Goal: Task Accomplishment & Management: Use online tool/utility

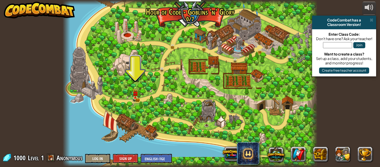
drag, startPoint x: 0, startPoint y: 0, endPoint x: 351, endPoint y: 47, distance: 354.4
click at [351, 47] on input "text" at bounding box center [337, 45] width 29 height 6
click at [131, 94] on div at bounding box center [190, 83] width 255 height 167
click at [135, 97] on img at bounding box center [135, 90] width 6 height 13
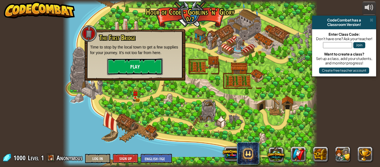
click at [147, 71] on button "Play" at bounding box center [135, 66] width 56 height 17
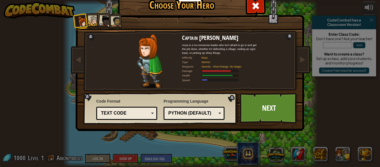
click at [139, 119] on div "Text code Blocks and code Blocks Blocks (Icons) Text code" at bounding box center [126, 113] width 61 height 13
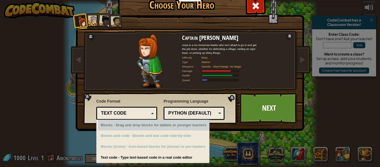
click at [149, 116] on div "Text code" at bounding box center [127, 113] width 54 height 9
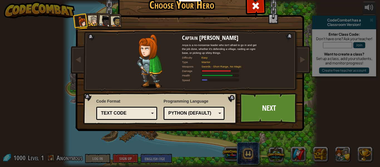
click at [182, 113] on div "Python (Default)" at bounding box center [192, 113] width 48 height 6
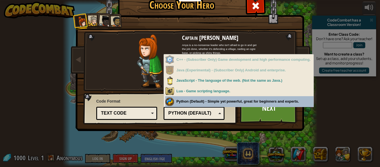
click at [195, 100] on div "Programming Language Python (Default) JavaScript Lua C++ Java (Experimental) Py…" at bounding box center [194, 108] width 61 height 23
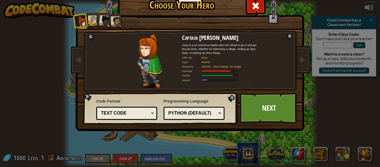
click at [200, 116] on div "Python (Default)" at bounding box center [194, 113] width 54 height 9
click at [205, 109] on div "Python (Default) JavaScript Lua C++ Java (Experimental) Lua" at bounding box center [194, 113] width 61 height 13
click at [212, 110] on div "JavaScript" at bounding box center [192, 113] width 48 height 6
click at [211, 111] on div "Python (Default)" at bounding box center [192, 113] width 48 height 6
click at [212, 101] on div "Programming Language Python (Default) JavaScript Lua C++ Java (Experimental) Py…" at bounding box center [194, 109] width 61 height 24
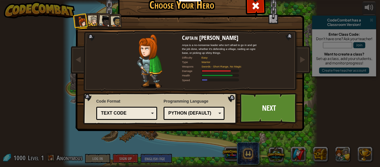
click at [211, 114] on div "Python (Default)" at bounding box center [192, 113] width 48 height 6
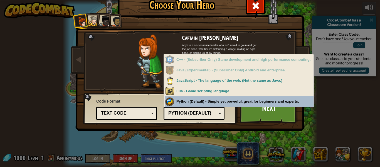
click at [213, 103] on div "Programming Language Python (Default) JavaScript Lua C++ Java (Experimental) Py…" at bounding box center [194, 108] width 61 height 23
click at [197, 116] on div "Python (Default)" at bounding box center [192, 113] width 48 height 6
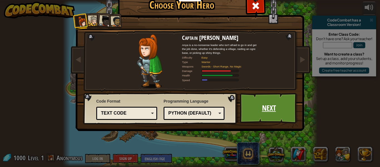
click at [246, 114] on link "Next" at bounding box center [269, 108] width 58 height 31
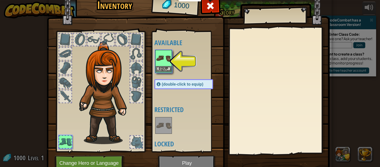
click at [162, 65] on img at bounding box center [164, 58] width 16 height 16
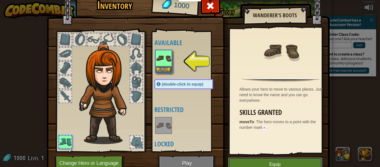
click at [276, 160] on button "Equip" at bounding box center [275, 164] width 94 height 14
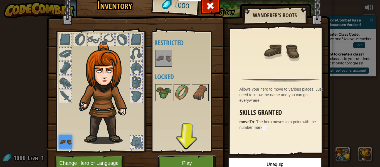
click at [196, 159] on button "Play" at bounding box center [187, 162] width 58 height 15
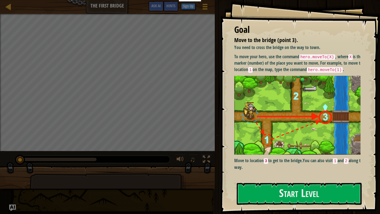
click at [316, 90] on img at bounding box center [299, 115] width 131 height 79
click at [280, 166] on button "Start Level" at bounding box center [299, 194] width 125 height 22
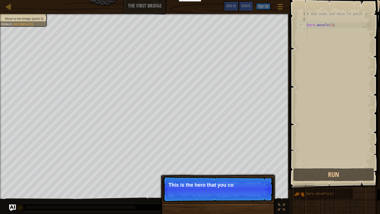
click at [200, 166] on p "Continue This is the hero that you co" at bounding box center [218, 189] width 111 height 26
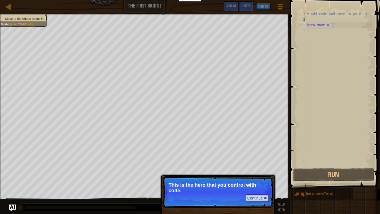
click at [233, 166] on p "Continue This is the hero that you control with code." at bounding box center [218, 191] width 111 height 31
click at [252, 166] on button "Continue" at bounding box center [257, 197] width 23 height 7
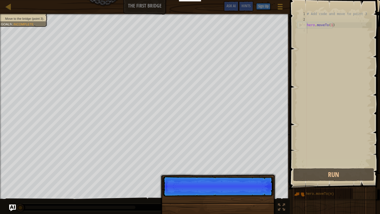
scroll to position [3, 0]
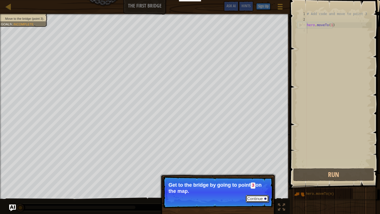
click at [257, 166] on button "Continue" at bounding box center [257, 198] width 23 height 7
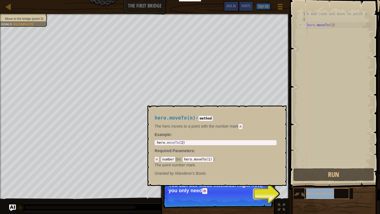
click at [312, 166] on span "hero.moveTo(n)" at bounding box center [320, 194] width 28 height 4
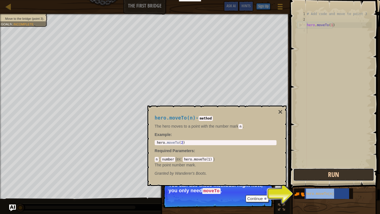
click at [334, 166] on button "Run" at bounding box center [333, 174] width 81 height 13
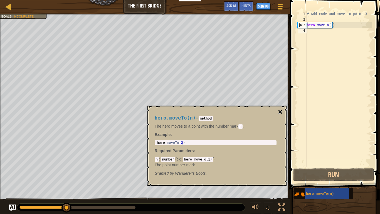
click at [282, 113] on button "×" at bounding box center [280, 112] width 4 height 8
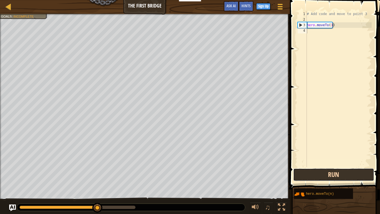
click at [319, 166] on button "Run" at bounding box center [333, 174] width 81 height 13
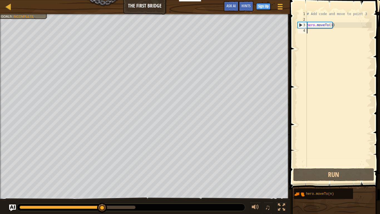
click at [332, 25] on div "# Add code and move to point 3 hero . moveTo ( 1 )" at bounding box center [339, 94] width 66 height 167
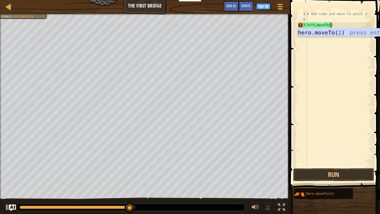
scroll to position [3, 2]
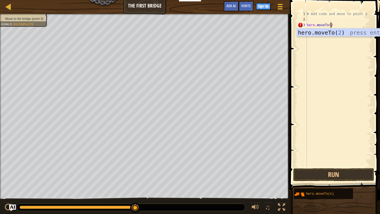
type textarea "hero.moveTo(2)"
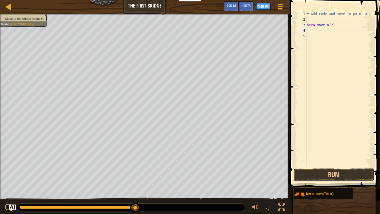
click at [333, 166] on button "Run" at bounding box center [333, 174] width 81 height 13
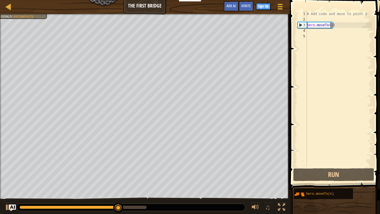
click at [330, 27] on div "# Add code and move to point 3 hero . moveTo ( 2 )" at bounding box center [339, 94] width 66 height 167
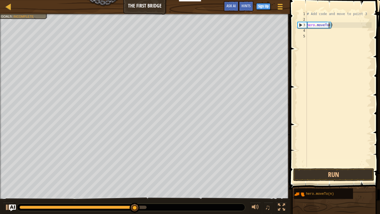
type textarea "hero.moveTo(3)"
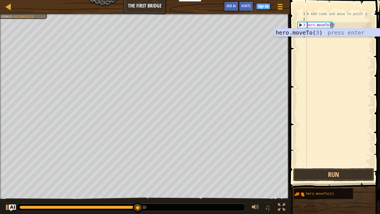
scroll to position [3, 2]
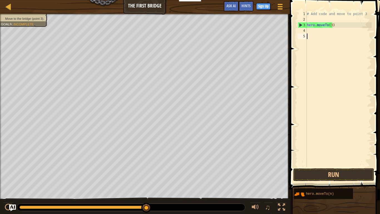
click at [278, 95] on div "Map The First Bridge Game Menu Done Sign Up Hints Ask AI 1 הההההההההההההההההההה…" at bounding box center [190, 107] width 380 height 214
click at [347, 166] on button "Run" at bounding box center [333, 174] width 81 height 13
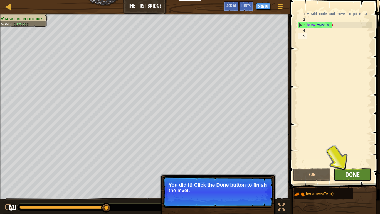
click at [348, 166] on span "Done" at bounding box center [352, 174] width 14 height 9
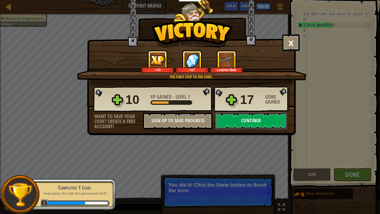
click at [249, 127] on button "Continue" at bounding box center [251, 120] width 72 height 17
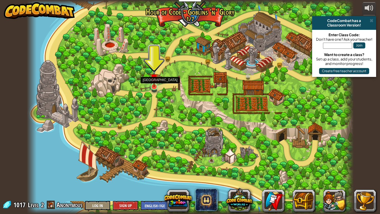
click at [153, 87] on img at bounding box center [154, 77] width 8 height 19
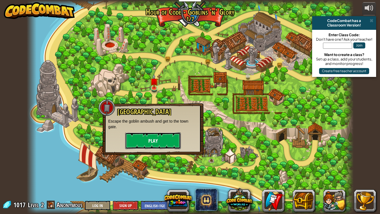
click at [170, 142] on button "Play" at bounding box center [153, 140] width 56 height 17
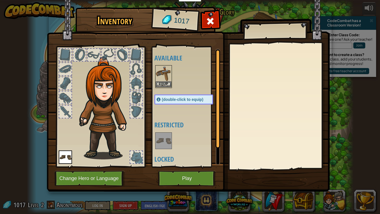
click at [164, 80] on img at bounding box center [164, 74] width 16 height 16
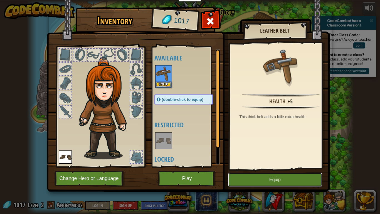
click at [300, 166] on button "Equip" at bounding box center [275, 180] width 94 height 14
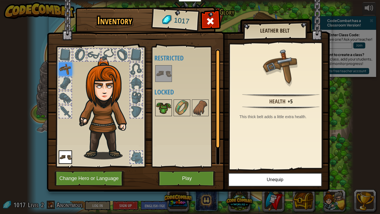
click at [164, 109] on img at bounding box center [164, 108] width 16 height 16
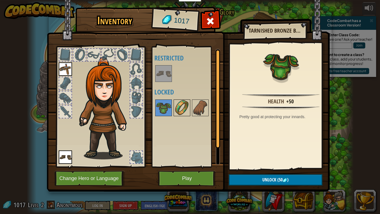
click at [174, 109] on img at bounding box center [182, 108] width 16 height 16
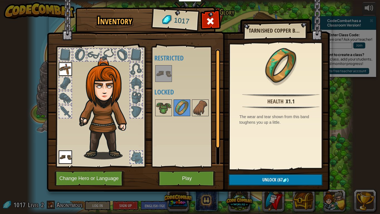
click at [300, 166] on img at bounding box center [188, 90] width 283 height 202
click at [304, 166] on button "Unlock (67 )" at bounding box center [276, 179] width 94 height 11
click at [165, 108] on img at bounding box center [164, 108] width 16 height 16
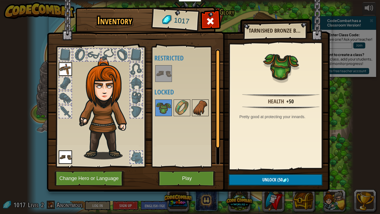
click at [206, 109] on img at bounding box center [201, 108] width 16 height 16
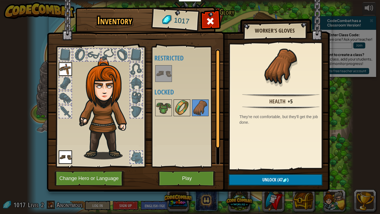
click at [184, 108] on img at bounding box center [182, 108] width 16 height 16
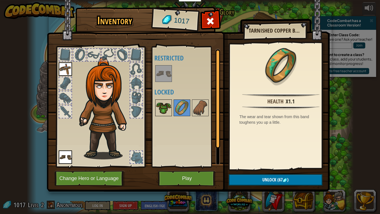
click at [165, 101] on img at bounding box center [164, 108] width 16 height 16
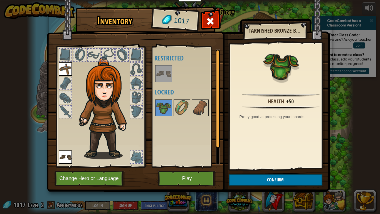
click at [313, 166] on button "Confirm" at bounding box center [276, 179] width 94 height 11
click at [311, 166] on img at bounding box center [188, 90] width 283 height 202
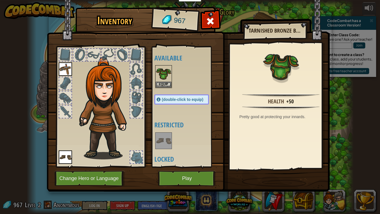
click at [311, 166] on img at bounding box center [188, 90] width 283 height 202
click at [164, 80] on img at bounding box center [164, 74] width 16 height 16
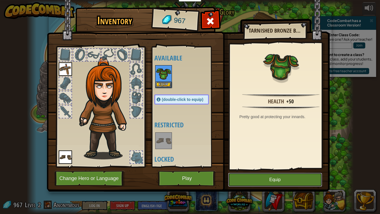
click at [258, 166] on button "Equip" at bounding box center [275, 180] width 94 height 14
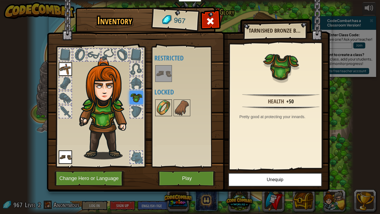
click at [162, 113] on img at bounding box center [164, 108] width 16 height 16
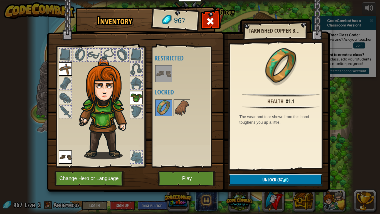
click at [254, 166] on button "Unlock (67 )" at bounding box center [276, 179] width 94 height 11
click at [298, 166] on img at bounding box center [188, 90] width 283 height 202
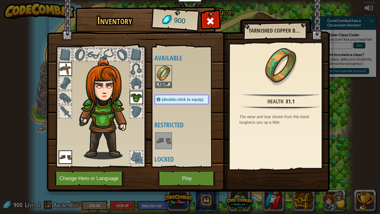
click at [303, 166] on img at bounding box center [188, 90] width 283 height 202
click at [305, 166] on img at bounding box center [188, 90] width 283 height 202
click at [167, 80] on img at bounding box center [164, 74] width 16 height 16
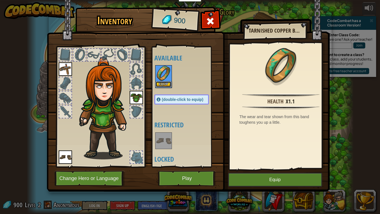
click at [168, 83] on button "Equip" at bounding box center [164, 84] width 16 height 6
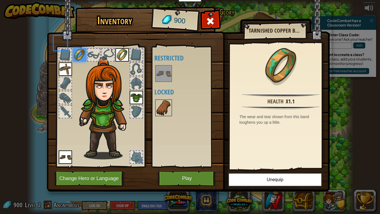
click at [168, 112] on img at bounding box center [164, 108] width 16 height 16
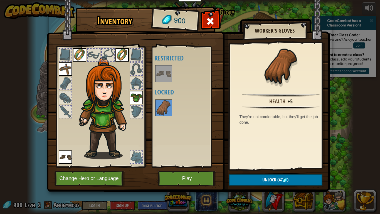
click at [308, 166] on img at bounding box center [188, 90] width 283 height 202
click at [306, 166] on button "Unlock (47 )" at bounding box center [276, 179] width 94 height 11
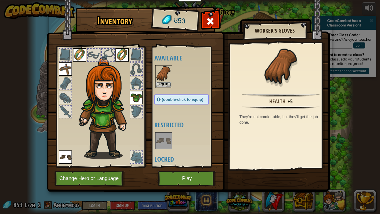
click at [306, 166] on img at bounding box center [188, 90] width 283 height 202
click at [159, 79] on img at bounding box center [164, 74] width 16 height 16
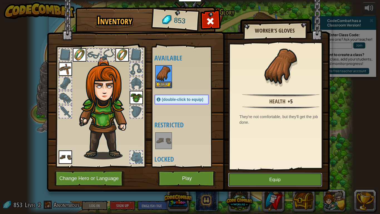
click at [260, 166] on button "Equip" at bounding box center [275, 180] width 94 height 14
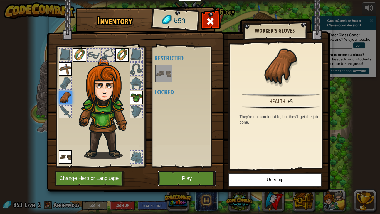
click at [184, 166] on button "Play" at bounding box center [187, 178] width 58 height 15
click at [186, 166] on button "Play" at bounding box center [187, 178] width 58 height 15
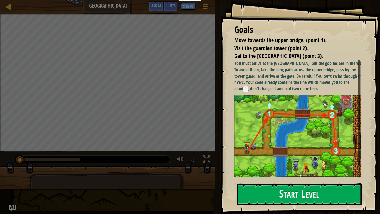
click at [317, 166] on div "Goals Move towards the upper bridge. (point 1). Visit the [GEOGRAPHIC_DATA] (po…" at bounding box center [300, 107] width 160 height 214
click at [318, 166] on button "Start Level" at bounding box center [299, 194] width 125 height 22
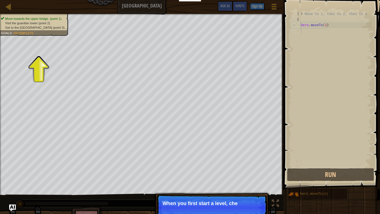
click at [220, 166] on p "Continue When you first start a level, che" at bounding box center [212, 208] width 111 height 26
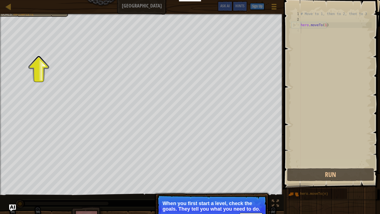
click at [23, 14] on div at bounding box center [142, 14] width 284 height 1
click at [44, 84] on div "Move towards the upper bridge. (point 1). Visit the [GEOGRAPHIC_DATA] (point 2)…" at bounding box center [142, 104] width 284 height 181
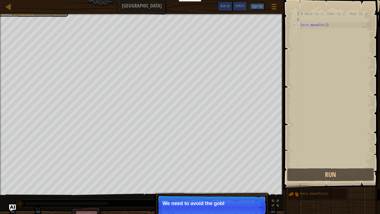
click at [74, 143] on div "Move towards the upper bridge. (point 1). Visit the [GEOGRAPHIC_DATA] (point 2)…" at bounding box center [142, 104] width 284 height 181
click at [217, 166] on p "Continue We need to avoid the goblins' ambush." at bounding box center [212, 208] width 111 height 26
click at [250, 166] on button "Continue" at bounding box center [251, 210] width 23 height 7
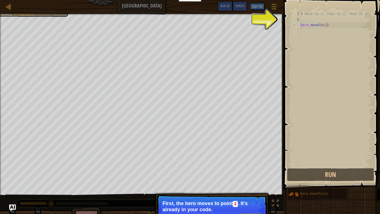
click at [249, 166] on button "Continue" at bounding box center [251, 216] width 23 height 7
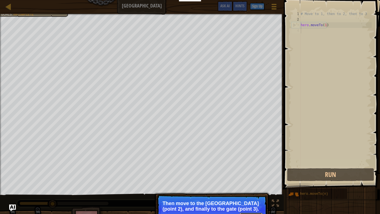
click at [258, 166] on button "Continue" at bounding box center [251, 216] width 23 height 7
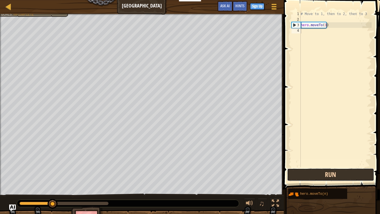
click at [317, 166] on button "Run" at bounding box center [330, 174] width 87 height 13
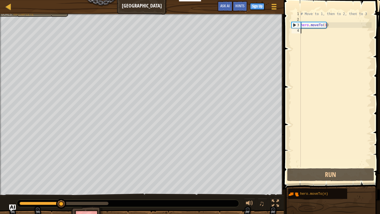
click at [325, 27] on div "# Move to 1, then to 2, then to 3 hero . moveTo ( 1 )" at bounding box center [336, 94] width 72 height 167
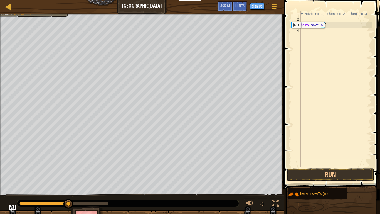
scroll to position [3, 2]
type textarea "hero.moveTo(2)"
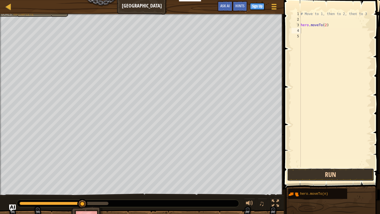
click at [324, 166] on button "Run" at bounding box center [330, 174] width 87 height 13
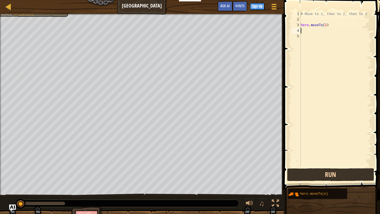
scroll to position [3, 0]
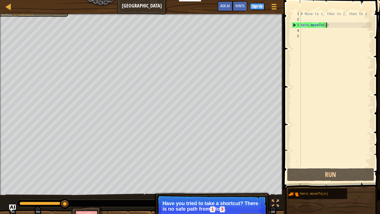
click at [326, 26] on div "# Move to 1, then to 2, then to 3 hero . moveTo ( 2 )" at bounding box center [336, 94] width 72 height 167
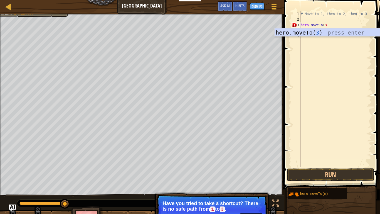
type textarea "hero.moveTo(3)"
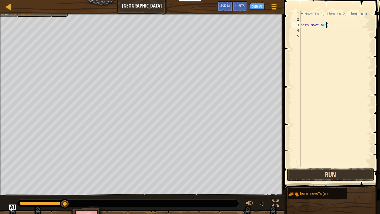
type textarea "hero.moveTo(3)"
click at [332, 166] on button "Run" at bounding box center [330, 174] width 87 height 13
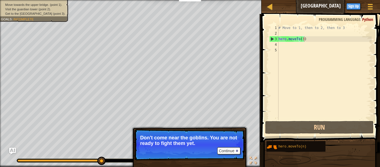
click at [338, 57] on div "# Move to 1, then to 2, then to 3 hero . moveTo ( 3 )" at bounding box center [325, 78] width 94 height 106
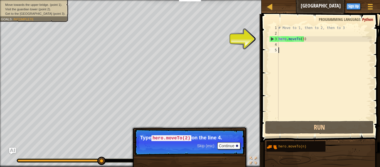
click at [280, 33] on div "# Move to 1, then to 2, then to 3 hero . moveTo ( 3 )" at bounding box center [325, 78] width 94 height 106
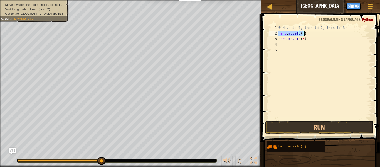
click at [303, 34] on div "# Move to 1, then to 2, then to 3 hero . moveTo ( n ) hero . moveTo ( 3 )" at bounding box center [325, 72] width 94 height 95
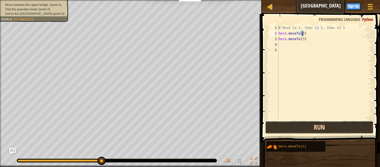
click at [337, 132] on button "Run" at bounding box center [319, 127] width 109 height 13
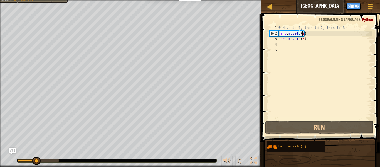
click at [336, 28] on div "# Move to 1, then to 2, then to 3 hero . moveTo ( 2 ) hero . moveTo ( 3 )" at bounding box center [325, 78] width 94 height 106
drag, startPoint x: 341, startPoint y: 28, endPoint x: 283, endPoint y: 27, distance: 58.2
click at [283, 27] on div "# Move to 1, then to 2, then to 3 hero . moveTo ( 2 ) hero . moveTo ( 3 )" at bounding box center [325, 78] width 94 height 106
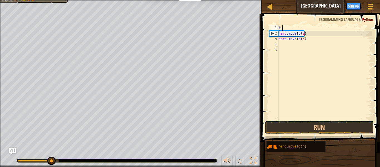
scroll to position [3, 0]
type textarea "#"
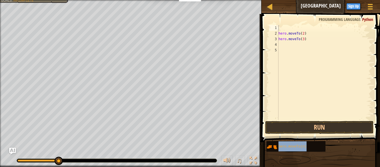
drag, startPoint x: 297, startPoint y: 14, endPoint x: 297, endPoint y: 30, distance: 15.6
click at [297, 30] on div "1 2 3 4 5 hero . moveTo ( 2 ) hero . moveTo ( 3 ) ההההההההההההההההההההההההההההה…" at bounding box center [320, 89] width 120 height 144
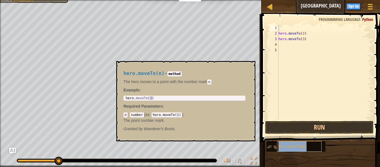
type textarea "hero.moveTo(n)"
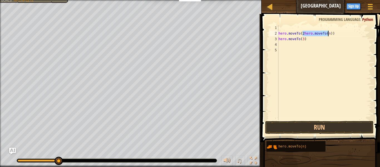
drag, startPoint x: 300, startPoint y: 148, endPoint x: 307, endPoint y: 29, distance: 118.8
click at [303, 29] on div "hero . moveTo ( n ) hero . moveTo ( 2 ) hero . moveTo ( 3 )" at bounding box center [325, 72] width 94 height 95
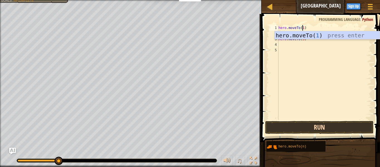
type textarea "hero.moveTo(1)"
click at [315, 129] on button "Run" at bounding box center [319, 127] width 109 height 13
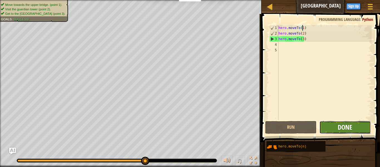
click at [344, 129] on span "Done" at bounding box center [345, 126] width 14 height 9
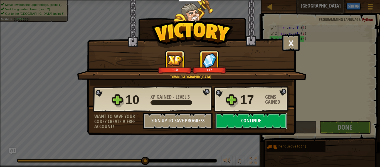
click at [262, 122] on button "Continue" at bounding box center [251, 120] width 72 height 17
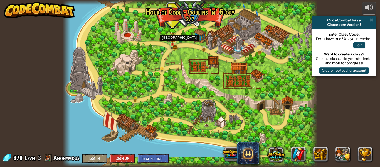
click at [173, 40] on img at bounding box center [172, 38] width 3 height 3
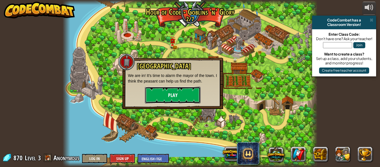
click at [172, 89] on button "Play" at bounding box center [173, 95] width 56 height 17
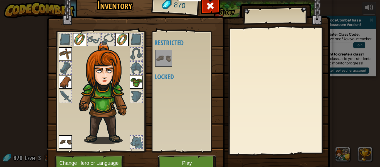
click at [178, 163] on button "Play" at bounding box center [187, 162] width 58 height 15
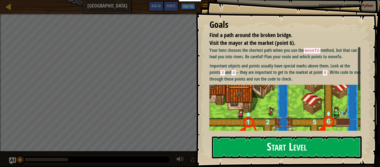
click at [269, 154] on button "Start Level" at bounding box center [287, 147] width 150 height 22
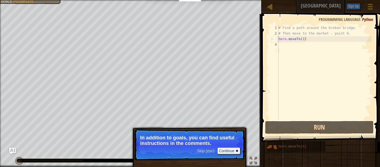
click at [230, 155] on p "Skip (esc) Continue In addition to goals, you can find useful instructions in t…" at bounding box center [189, 144] width 111 height 31
click at [230, 152] on button "Continue" at bounding box center [228, 150] width 23 height 7
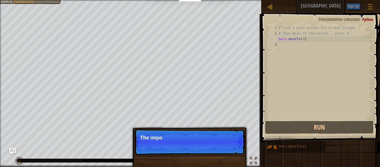
drag, startPoint x: 230, startPoint y: 153, endPoint x: 225, endPoint y: 157, distance: 6.6
click at [225, 157] on div "Skip (esc) Continue The impo" at bounding box center [190, 170] width 116 height 82
click at [218, 149] on p "Skip (esc) Continue The important objects" at bounding box center [189, 142] width 111 height 26
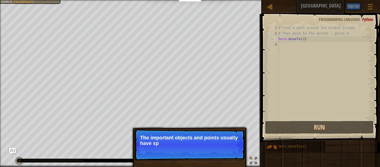
click at [229, 148] on p "Skip (esc) Continue The important objects and points usually have sp" at bounding box center [189, 144] width 111 height 31
click at [229, 148] on p "Skip (esc) Continue The important objects and points usually have special m" at bounding box center [189, 144] width 111 height 31
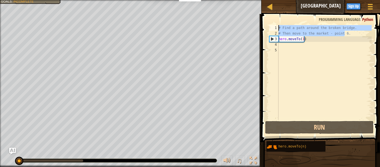
drag, startPoint x: 354, startPoint y: 35, endPoint x: 285, endPoint y: 19, distance: 69.9
click at [285, 19] on div "1 2 3 4 5 # Find a path around the broken bridge. # Then move to the market - p…" at bounding box center [320, 89] width 120 height 144
type textarea "# Find a path around the broken bridge. # Then move to the market - point 6."
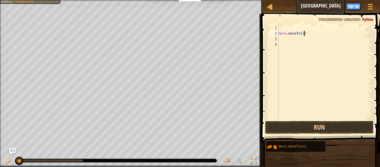
drag, startPoint x: 307, startPoint y: 35, endPoint x: 291, endPoint y: 37, distance: 16.0
click at [291, 37] on div "hero . moveTo ( 1 )" at bounding box center [325, 78] width 94 height 106
type textarea "h"
click at [303, 30] on div "hero . moveTo ( n )" at bounding box center [325, 72] width 94 height 95
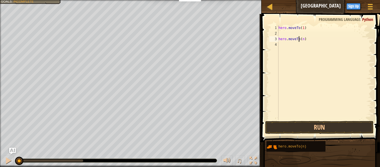
click at [298, 39] on div "hero . moveTo ( 1 ) hero . moveTo ( n )" at bounding box center [325, 78] width 94 height 106
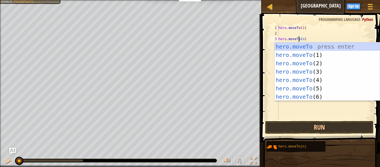
click at [302, 40] on div "hero . moveTo ( 1 ) hero . moveTo ( n )" at bounding box center [325, 78] width 94 height 106
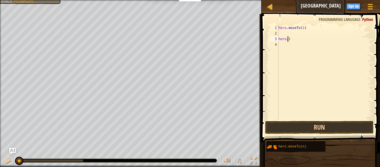
type textarea "hero)"
click at [309, 42] on div "hero . moveTo ( 1 ) hero )" at bounding box center [325, 78] width 94 height 106
type textarea "h"
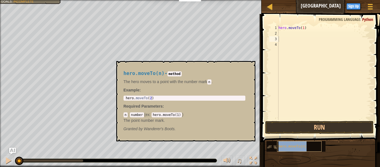
drag, startPoint x: 296, startPoint y: 150, endPoint x: 308, endPoint y: 141, distance: 15.1
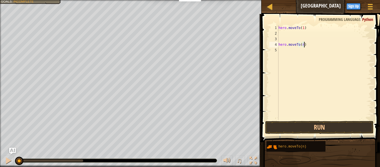
drag, startPoint x: 310, startPoint y: 46, endPoint x: 273, endPoint y: 38, distance: 38.1
click at [273, 38] on div "hero.moveTo(n) 1 2 3 4 5 hero . moveTo ( 1 ) hero . moveTo ( n ) הההההההההההההה…" at bounding box center [320, 72] width 104 height 95
type textarea "hero.moveTo(n)"
drag, startPoint x: 303, startPoint y: 149, endPoint x: 324, endPoint y: 154, distance: 22.1
drag, startPoint x: 324, startPoint y: 154, endPoint x: 346, endPoint y: 146, distance: 23.4
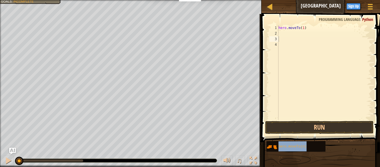
click at [346, 146] on div "hero.moveTo(n)" at bounding box center [321, 146] width 110 height 11
click at [305, 35] on div "hero . moveTo ( 1 ) hero . moveTo ( n )" at bounding box center [325, 72] width 94 height 95
click at [302, 34] on div "hero . moveTo ( 1 ) hero . moveTo ( n )" at bounding box center [325, 78] width 94 height 106
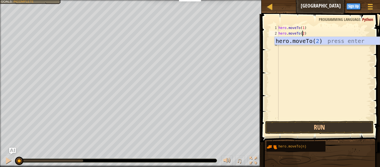
scroll to position [3, 2]
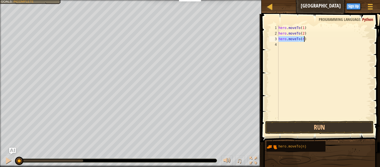
click at [304, 40] on div "hero . moveTo ( 1 ) hero . moveTo ( 2 ) hero . moveTo ( n )" at bounding box center [325, 72] width 94 height 95
click at [303, 41] on div "hero . moveTo ( 1 ) hero . moveTo ( 2 ) hero . moveTo ( n )" at bounding box center [325, 78] width 94 height 106
click at [302, 44] on div "hero . moveTo ( 1 ) hero . moveTo ( 2 ) hero . moveTo ( 3 ) hero . moveTo ( n )" at bounding box center [325, 78] width 94 height 106
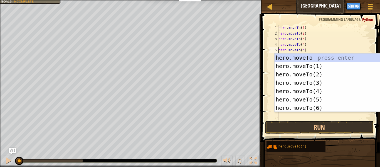
click at [303, 51] on div "hero . moveTo ( 1 ) hero . moveTo ( 2 ) hero . moveTo ( 3 ) hero . moveTo ( 4 )…" at bounding box center [325, 78] width 94 height 106
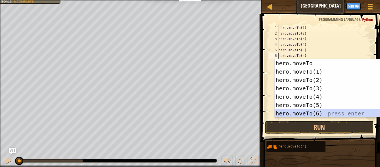
click at [320, 114] on div "hero.moveTo press enter hero.moveTo(1) press enter hero.moveTo(2) press enter h…" at bounding box center [327, 96] width 105 height 75
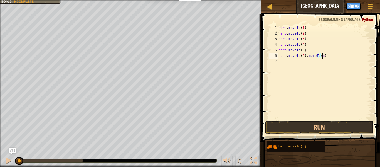
click at [334, 56] on div "hero . moveTo ( 1 ) hero . moveTo ( 2 ) hero . moveTo ( 3 ) hero . moveTo ( 4 )…" at bounding box center [325, 78] width 94 height 106
type textarea "hero.moveTo(6)"
click at [318, 128] on button "Run" at bounding box center [319, 127] width 109 height 13
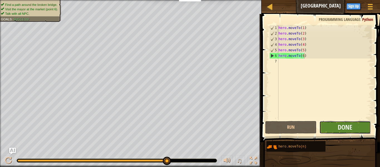
click at [332, 125] on button "Done" at bounding box center [345, 127] width 51 height 13
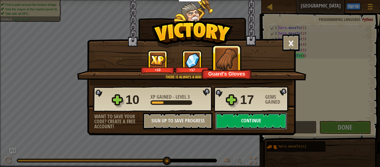
click at [240, 120] on button "Continue" at bounding box center [251, 120] width 72 height 17
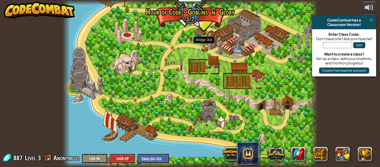
click at [204, 45] on img at bounding box center [204, 40] width 6 height 13
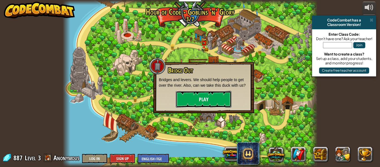
click at [220, 104] on button "Play" at bounding box center [204, 99] width 56 height 17
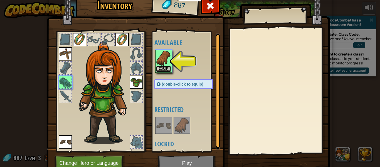
click at [164, 67] on button "Equip" at bounding box center [164, 69] width 16 height 6
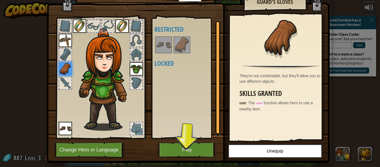
scroll to position [14, 0]
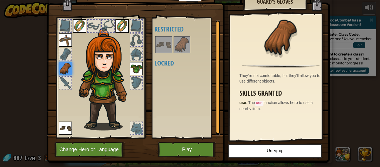
click at [133, 67] on img at bounding box center [136, 68] width 13 height 13
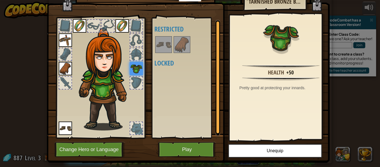
click at [116, 25] on img at bounding box center [122, 25] width 13 height 13
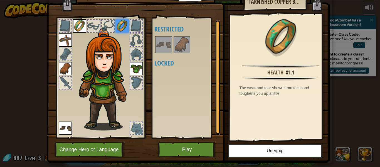
click at [75, 25] on img at bounding box center [79, 25] width 13 height 13
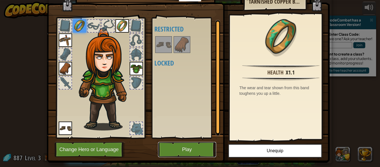
click at [188, 153] on button "Play" at bounding box center [187, 149] width 58 height 15
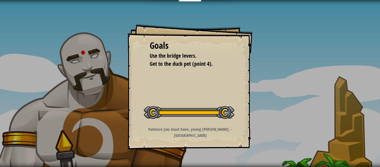
click at [0, 166] on div "Map Bridge Out Game Menu Done Sign Up Hints Ask AI 1 הההההההההההההההההההההההההה…" at bounding box center [190, 83] width 380 height 167
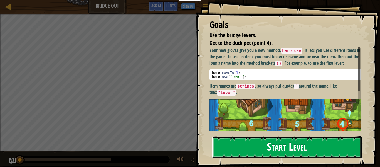
click at [320, 145] on button "Start Level" at bounding box center [287, 147] width 150 height 22
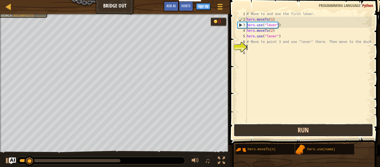
click at [275, 132] on button "Run" at bounding box center [303, 130] width 139 height 13
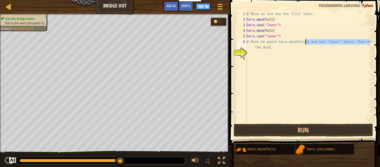
drag, startPoint x: 369, startPoint y: 43, endPoint x: 305, endPoint y: 43, distance: 63.7
click at [305, 43] on div "# Move to and use the first lever. hero . moveTo ( 1 ) hero . use ( "lever" ) h…" at bounding box center [309, 72] width 126 height 122
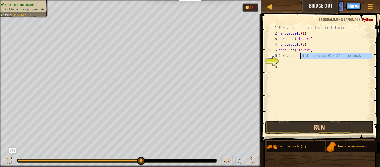
drag, startPoint x: 365, startPoint y: 58, endPoint x: 284, endPoint y: 52, distance: 80.7
click at [284, 52] on div "# Move to and use the first lever. hero . moveTo ( 1 ) hero . use ( "lever" ) h…" at bounding box center [325, 78] width 94 height 106
drag, startPoint x: 362, startPoint y: 59, endPoint x: 281, endPoint y: 55, distance: 81.7
click at [281, 55] on div "# Move to and use the first lever. hero . moveTo ( 1 ) hero . use ( "lever" ) h…" at bounding box center [325, 78] width 94 height 106
type textarea "#"
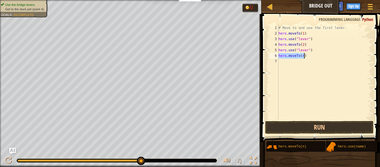
click at [301, 58] on div "# Move to and use the first lever. hero . moveTo ( 1 ) hero . use ( "lever" ) h…" at bounding box center [325, 72] width 94 height 95
click at [302, 56] on div "# Move to and use the first lever. hero . moveTo ( 1 ) hero . use ( "lever" ) h…" at bounding box center [325, 78] width 94 height 106
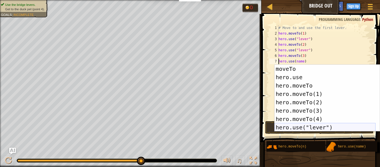
scroll to position [8, 0]
click at [313, 127] on div "moveTo press enter hero.use press enter hero.moveTo press enter hero.moveTo(1) …" at bounding box center [325, 107] width 101 height 84
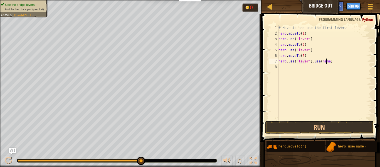
click at [326, 62] on div "# Move to and use the first lever. hero . moveTo ( 1 ) hero . use ( "lever" ) h…" at bounding box center [325, 78] width 94 height 106
drag, startPoint x: 330, startPoint y: 62, endPoint x: 313, endPoint y: 61, distance: 17.6
click at [313, 61] on div "# Move to and use the first lever. hero . moveTo ( 1 ) hero . use ( "lever" ) h…" at bounding box center [325, 78] width 94 height 106
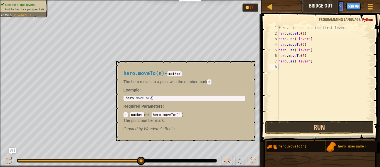
scroll to position [0, 0]
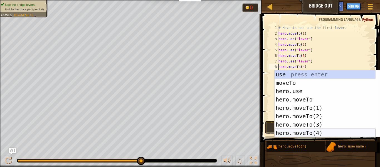
click at [323, 133] on div "use press enter moveTo press enter hero.use press enter hero.moveTo press enter…" at bounding box center [325, 112] width 101 height 84
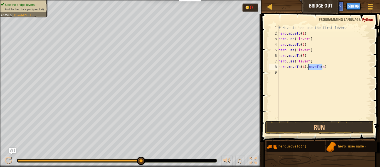
drag, startPoint x: 340, startPoint y: 66, endPoint x: 306, endPoint y: 66, distance: 34.0
click at [306, 66] on div "# Move to and use the first lever. hero . moveTo ( 1 ) hero . use ( "lever" ) h…" at bounding box center [325, 78] width 94 height 106
type textarea "hero.moveTo(4)"
click at [297, 126] on button "Run" at bounding box center [319, 127] width 109 height 13
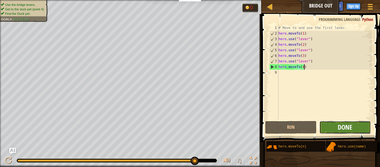
click at [346, 130] on span "Done" at bounding box center [345, 126] width 14 height 9
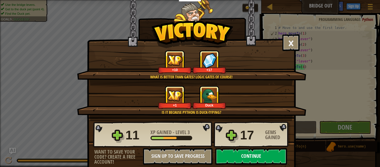
click at [241, 158] on button "Continue" at bounding box center [251, 156] width 72 height 17
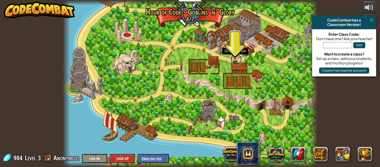
click at [237, 59] on link at bounding box center [236, 59] width 11 height 11
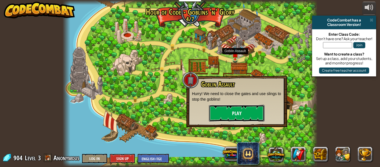
click at [246, 114] on button "Play" at bounding box center [237, 113] width 56 height 17
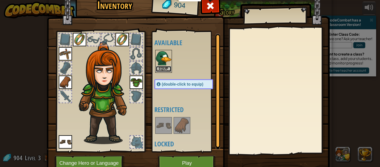
click at [163, 68] on button "Equip" at bounding box center [164, 69] width 16 height 6
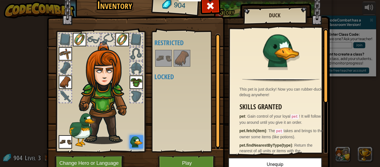
drag, startPoint x: 142, startPoint y: 136, endPoint x: 133, endPoint y: 145, distance: 12.8
click at [133, 145] on div at bounding box center [101, 89] width 92 height 125
click at [186, 161] on button "Play" at bounding box center [187, 162] width 58 height 15
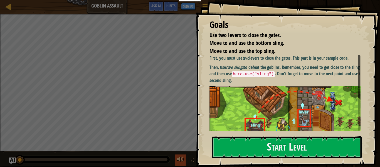
click at [186, 161] on button at bounding box center [180, 159] width 11 height 11
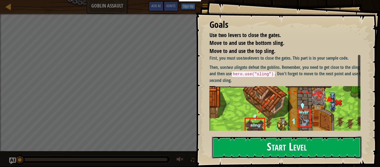
click at [338, 144] on button "Start Level" at bounding box center [287, 147] width 150 height 22
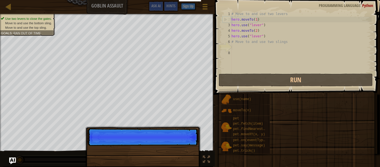
scroll to position [3, 0]
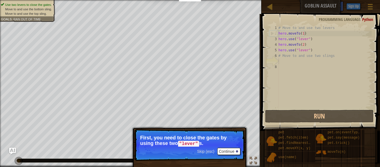
click at [207, 152] on span "Skip (esc)" at bounding box center [205, 151] width 17 height 4
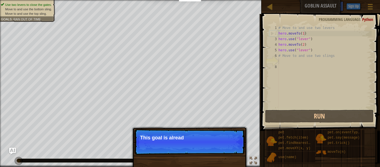
click at [197, 143] on p "Skip (esc) Continue This goal is alread" at bounding box center [189, 142] width 111 height 26
click at [216, 140] on p "Skip (esc) Continue This goal is already solve" at bounding box center [189, 142] width 111 height 26
click at [216, 140] on p "Skip (esc) Continue This goal is already solved in y" at bounding box center [189, 142] width 111 height 26
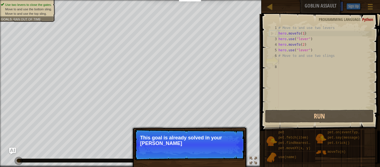
click at [216, 140] on p "Skip (esc) Continue This goal is already solved in your [PERSON_NAME]" at bounding box center [189, 144] width 111 height 31
click at [216, 140] on p "This goal is already solved in your [PERSON_NAME]" at bounding box center [189, 140] width 99 height 11
click at [216, 140] on p "This goal is already solved in your sample cod" at bounding box center [189, 140] width 99 height 11
click at [216, 140] on p "This goal is already solved in your sample code. [GEOGRAPHIC_DATA]" at bounding box center [189, 140] width 99 height 11
click at [216, 140] on p "This goal is already solved in your sample code. Focus on us" at bounding box center [189, 140] width 99 height 11
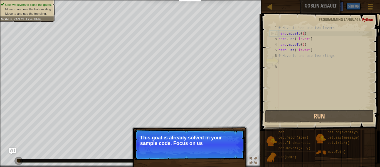
click at [216, 140] on p "This goal is already solved in your sample code. Focus on us" at bounding box center [189, 140] width 99 height 11
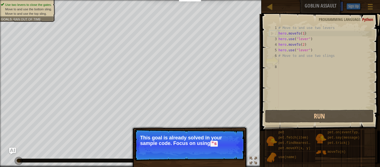
click at [216, 141] on code ""s" at bounding box center [214, 144] width 8 height 6
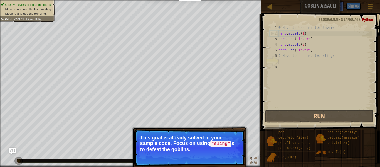
click at [216, 141] on code ""sling"" at bounding box center [220, 144] width 21 height 6
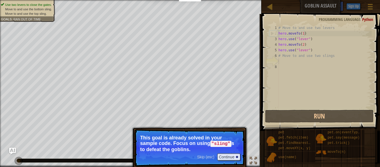
click at [216, 141] on code ""sling"" at bounding box center [220, 144] width 21 height 6
click at [226, 155] on button "Continue" at bounding box center [228, 156] width 23 height 7
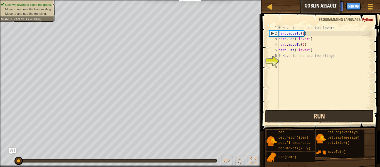
drag, startPoint x: 226, startPoint y: 155, endPoint x: 286, endPoint y: 117, distance: 71.2
click at [286, 117] on div "Map Goblin Assault Game Menu Done Sign Up Hints Ask AI 1 הההההההההההההההההההההה…" at bounding box center [190, 83] width 380 height 167
click at [286, 117] on button "Run" at bounding box center [319, 116] width 109 height 13
click at [286, 117] on button "Running" at bounding box center [319, 116] width 109 height 13
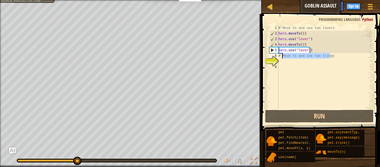
drag, startPoint x: 336, startPoint y: 57, endPoint x: 283, endPoint y: 56, distance: 53.5
click at [283, 56] on div "# Move to and use two levers hero . moveTo ( 1 ) hero . use ( "lever" ) hero . …" at bounding box center [325, 72] width 94 height 95
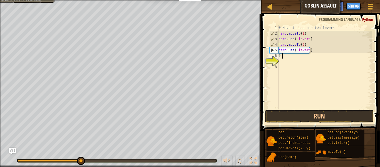
type textarea "#"
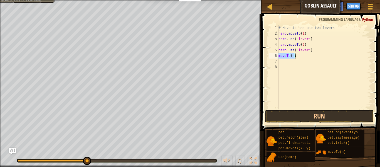
click at [294, 57] on div "# Move to and use two levers hero . moveTo ( 1 ) hero . use ( "lever" ) hero . …" at bounding box center [325, 67] width 94 height 84
click at [293, 55] on div "# Move to and use two levers hero . moveTo ( 1 ) hero . use ( "lever" ) hero . …" at bounding box center [325, 72] width 94 height 95
type textarea "moveTo(4)"
click at [288, 63] on div "# Move to and use two levers hero . moveTo ( 1 ) hero . use ( "lever" ) hero . …" at bounding box center [325, 72] width 94 height 95
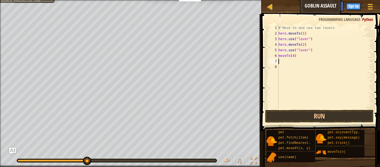
scroll to position [3, 0]
drag, startPoint x: 306, startPoint y: 155, endPoint x: 292, endPoint y: 69, distance: 86.9
click at [294, 61] on div "# Move to and use two levers hero . moveTo ( 1 ) hero . use ( "lever" ) hero . …" at bounding box center [325, 67] width 94 height 84
click at [294, 62] on div "# Move to and use two levers hero . moveTo ( 1 ) hero . use ( "lever" ) hero . …" at bounding box center [325, 72] width 94 height 95
click at [296, 62] on div "# Move to and use two levers hero . moveTo ( 1 ) hero . use ( "lever" ) hero . …" at bounding box center [325, 72] width 94 height 95
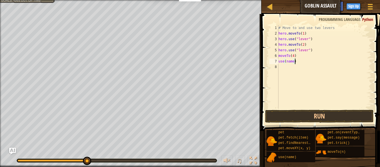
click at [294, 63] on div "# Move to and use two levers hero . moveTo ( 1 ) hero . use ( "lever" ) hero . …" at bounding box center [325, 72] width 94 height 95
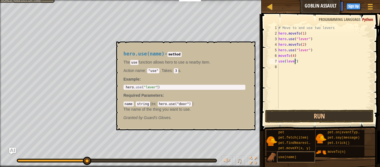
type textarea "use(lever)"
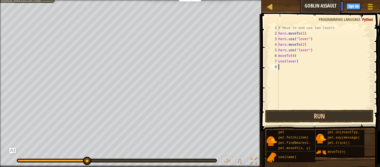
click at [279, 64] on div "# Move to and use two levers hero . moveTo ( 1 ) hero . use ( "lever" ) hero . …" at bounding box center [325, 72] width 94 height 95
click at [278, 61] on div "7" at bounding box center [273, 61] width 9 height 6
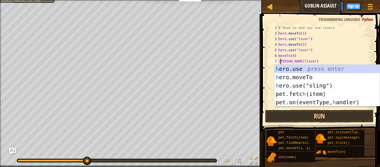
scroll to position [3, 0]
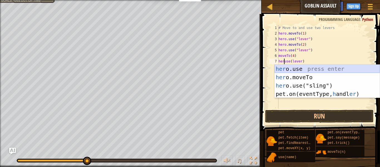
click at [306, 71] on div "her o.use press enter her o.moveTo press enter her o.use("sling") press enter p…" at bounding box center [327, 90] width 105 height 50
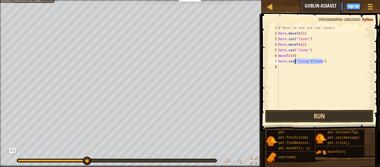
drag, startPoint x: 325, startPoint y: 63, endPoint x: 295, endPoint y: 62, distance: 30.6
click at [295, 62] on div "# Move to and use two levers hero . moveTo ( 1 ) hero . use ( "lever" ) hero . …" at bounding box center [325, 72] width 94 height 95
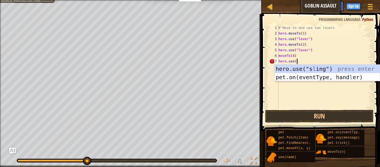
scroll to position [3, 1]
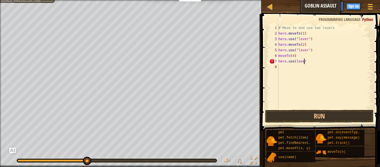
type textarea "hero.use(lever)"
click at [293, 63] on div "# Move to and use two levers hero . moveTo ( 1 ) hero . use ( "lever" ) hero . …" at bounding box center [325, 72] width 94 height 95
click at [285, 71] on div "# Move to and use two levers hero . moveTo ( 1 ) hero . use ( "lever" ) hero . …" at bounding box center [325, 72] width 94 height 95
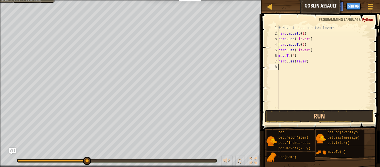
click at [304, 62] on div "# Move to and use two levers hero . moveTo ( 1 ) hero . use ( "lever" ) hero . …" at bounding box center [325, 72] width 94 height 95
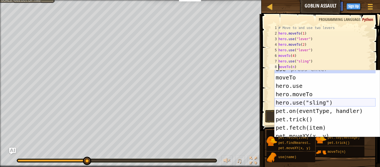
scroll to position [0, 0]
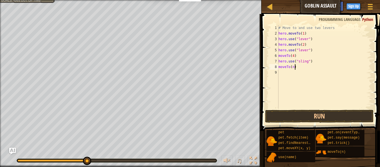
click at [294, 67] on div "# Move to and use two levers hero . moveTo ( 1 ) hero . use ( "lever" ) hero . …" at bounding box center [325, 72] width 94 height 95
click at [293, 68] on div "# Move to and use two levers hero . moveTo ( 1 ) hero . use ( "lever" ) hero . …" at bounding box center [325, 72] width 94 height 95
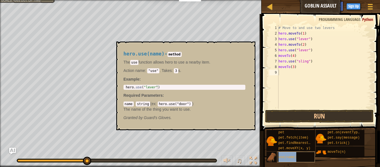
click at [303, 6] on body "Educators Create Free Account School & District Solutions Teacher Toolkit Previ…" at bounding box center [190, 3] width 380 height 6
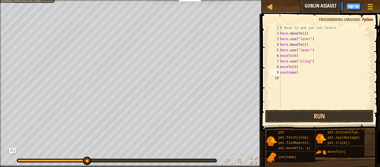
click at [297, 73] on div "# Move to and use two levers hero . moveTo ( 1 ) hero . use ( "lever" ) hero . …" at bounding box center [325, 72] width 93 height 95
click at [309, 118] on button "Run" at bounding box center [319, 116] width 109 height 13
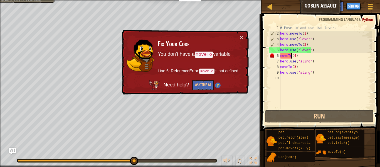
click at [291, 56] on div "# Move to and use two levers hero . moveTo ( 1 ) hero . use ( "lever" ) hero . …" at bounding box center [325, 72] width 93 height 95
click at [289, 57] on div "# Move to and use two levers hero . moveTo ( 1 ) hero . use ( "lever" ) hero . …" at bounding box center [325, 72] width 93 height 95
click at [242, 36] on button "×" at bounding box center [241, 37] width 3 height 6
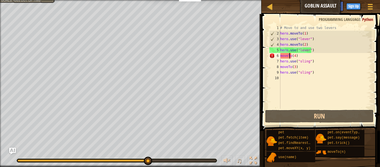
click at [2, 135] on div "Use two levers to close the gates. Move to and use the bottom sling. Move to an…" at bounding box center [190, 83] width 380 height 167
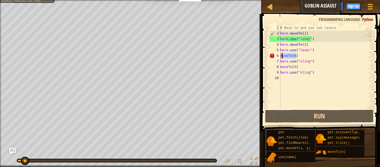
drag, startPoint x: 300, startPoint y: 57, endPoint x: 283, endPoint y: 57, distance: 17.5
click at [283, 57] on div "# Move to and use two levers hero . moveTo ( 1 ) hero . use ( "lever" ) hero . …" at bounding box center [325, 72] width 93 height 95
type textarea "m"
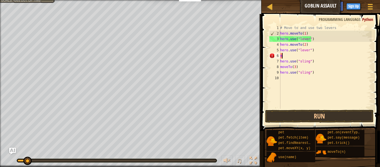
scroll to position [3, 0]
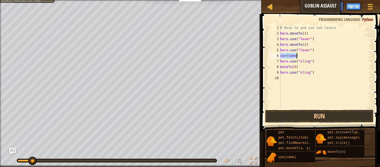
click at [300, 58] on div "# Move to and use two levers hero . moveTo ( 1 ) hero . use ( "lever" ) hero . …" at bounding box center [325, 67] width 93 height 84
click at [296, 57] on div "# Move to and use two levers hero . moveTo ( 1 ) hero . use ( "lever" ) hero . …" at bounding box center [325, 72] width 93 height 95
click at [299, 56] on div "# Move to and use two levers hero . moveTo ( 1 ) hero . use ( "lever" ) hero . …" at bounding box center [325, 72] width 93 height 95
type textarea "u"
drag, startPoint x: 328, startPoint y: 150, endPoint x: 299, endPoint y: 61, distance: 93.3
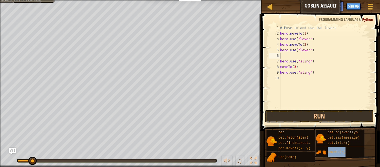
drag, startPoint x: 299, startPoint y: 61, endPoint x: 380, endPoint y: 136, distance: 110.5
click at [380, 136] on div "1 2 3 4 5 6 7 8 9 10 # Move to and use two levers hero . moveTo ( 1 ) hero . us…" at bounding box center [320, 83] width 120 height 133
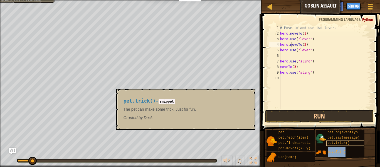
type textarea "hero.use("lever")"
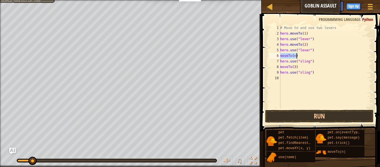
click at [294, 54] on div "# Move to and use two levers hero . moveTo ( 1 ) hero . use ( "lever" ) hero . …" at bounding box center [325, 67] width 93 height 84
click at [295, 56] on div "# Move to and use two levers hero . moveTo ( 1 ) hero . use ( "lever" ) hero . …" at bounding box center [325, 72] width 93 height 95
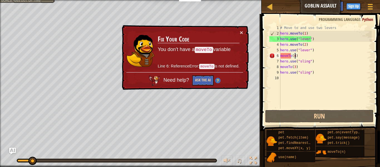
type textarea "moveTo(4)"
click at [195, 79] on button "Ask the AI" at bounding box center [202, 80] width 21 height 10
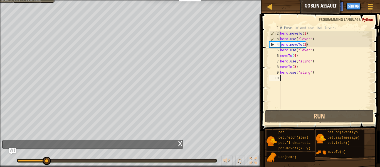
click at [321, 95] on div "# Move to and use two levers hero . moveTo ( 1 ) hero . use ( "lever" ) hero . …" at bounding box center [325, 72] width 93 height 95
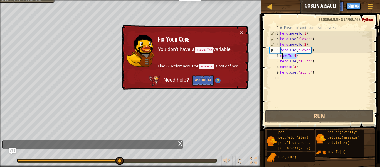
drag, startPoint x: 300, startPoint y: 57, endPoint x: 281, endPoint y: 58, distance: 19.5
click at [281, 58] on div "# Move to and use two levers hero . moveTo ( 1 ) hero . use ( "lever" ) hero . …" at bounding box center [325, 72] width 93 height 95
type textarea "moveTo(4)"
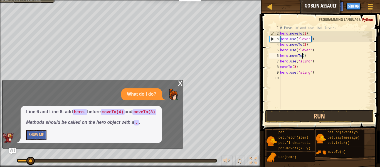
scroll to position [3, 2]
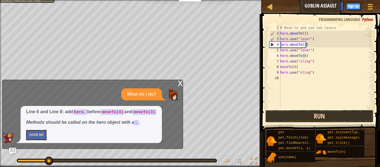
click at [308, 113] on button "Run" at bounding box center [319, 116] width 109 height 13
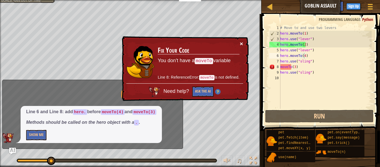
click at [242, 41] on button "×" at bounding box center [241, 44] width 3 height 6
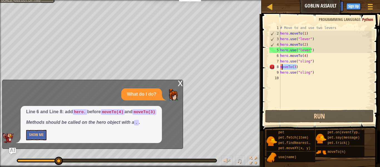
drag, startPoint x: 298, startPoint y: 67, endPoint x: 282, endPoint y: 68, distance: 15.9
click at [282, 68] on div "# Move to and use two levers hero . moveTo ( 1 ) hero . use ( "lever" ) hero . …" at bounding box center [325, 72] width 93 height 95
type textarea "m"
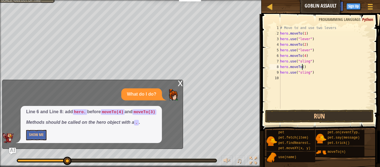
scroll to position [3, 2]
type textarea "hero.moveTo(3)"
click at [298, 111] on button "Run" at bounding box center [319, 116] width 109 height 13
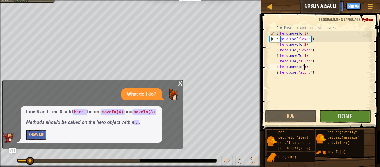
click at [182, 84] on div "x" at bounding box center [180, 83] width 5 height 6
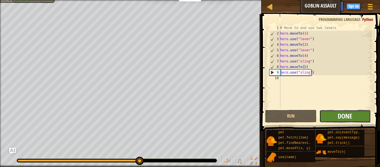
click at [346, 119] on span "Done" at bounding box center [345, 115] width 14 height 9
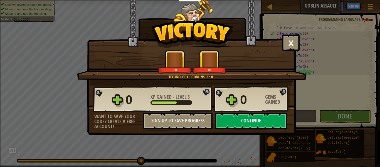
click at [242, 120] on button "Continue" at bounding box center [251, 120] width 72 height 17
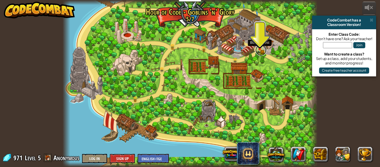
click at [263, 50] on link at bounding box center [261, 50] width 11 height 11
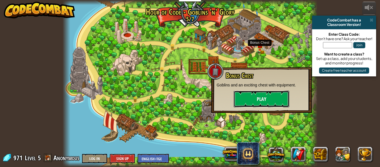
click at [246, 94] on button "Play" at bounding box center [262, 98] width 56 height 17
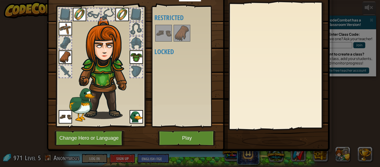
scroll to position [24, 0]
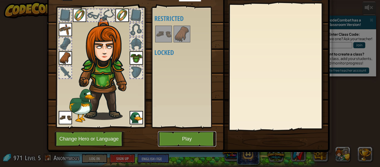
click at [177, 140] on button "Play" at bounding box center [187, 138] width 58 height 15
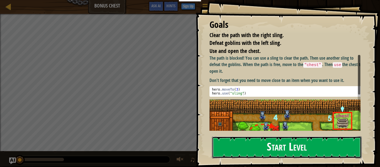
click at [294, 152] on button "Start Level" at bounding box center [287, 147] width 150 height 22
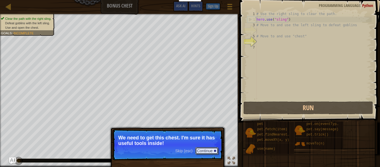
click at [204, 149] on button "Continue" at bounding box center [206, 150] width 23 height 7
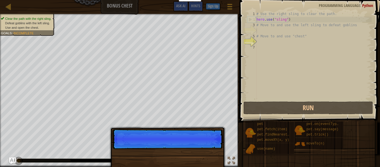
scroll to position [3, 0]
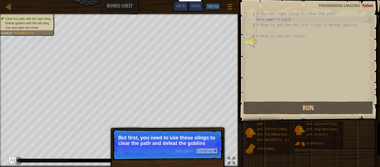
click at [208, 153] on button "Continue" at bounding box center [206, 150] width 23 height 7
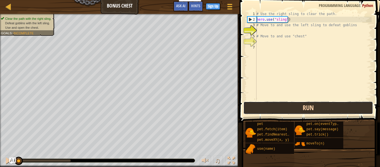
click at [284, 105] on button "Run" at bounding box center [309, 107] width 130 height 13
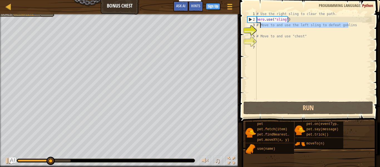
drag, startPoint x: 349, startPoint y: 27, endPoint x: 259, endPoint y: 26, distance: 90.5
click at [259, 26] on div "# Use the right sling to clear the path. hero . use ( "sling" ) # Move to and u…" at bounding box center [314, 61] width 116 height 100
type textarea "#"
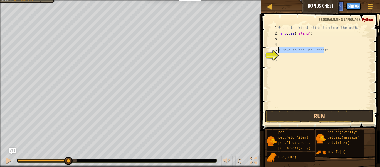
drag, startPoint x: 333, startPoint y: 51, endPoint x: 277, endPoint y: 52, distance: 56.0
click at [277, 52] on div "1 2 3 4 5 6 7 # Use the right sling to clear the path. hero . use ( "sling" ) #…" at bounding box center [320, 67] width 104 height 84
type textarea "# Move to and use "chest""
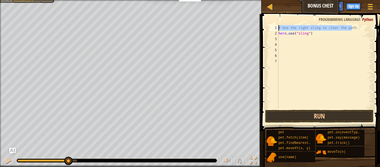
drag, startPoint x: 354, startPoint y: 26, endPoint x: 278, endPoint y: 28, distance: 76.6
click at [278, 28] on div "1 2 3 4 5 6 7 # Use the right sling to clear the path. hero . use ( "sling" ) ה…" at bounding box center [320, 67] width 104 height 84
type textarea "# Use the right sling to clear the path."
click at [284, 41] on div "hero . use ( "sling" )" at bounding box center [325, 72] width 94 height 95
click at [297, 41] on div "hero . use ( "sling" ) moveTo ( n )" at bounding box center [325, 67] width 94 height 84
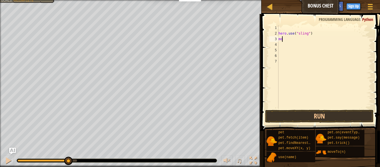
type textarea "m"
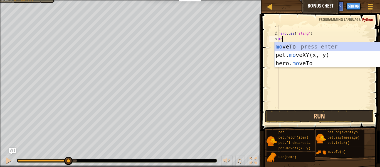
type textarea "hero.moveTo(2)"
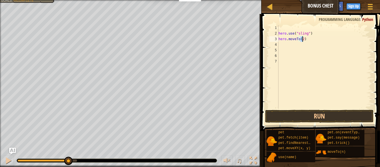
click at [284, 44] on div "hero . use ( "sling" ) hero . moveTo ( 2 )" at bounding box center [325, 72] width 94 height 95
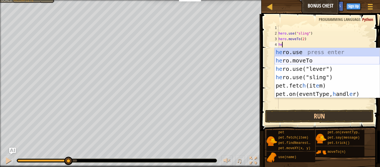
click at [294, 60] on div "he ro.use press enter he ro.moveTo press enter he ro.use("lever") press enter h…" at bounding box center [327, 81] width 105 height 67
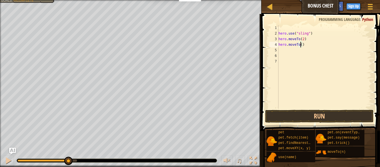
scroll to position [3, 2]
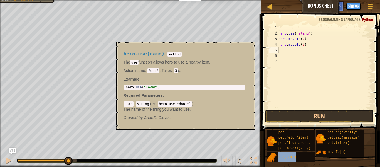
type textarea "use(name)"
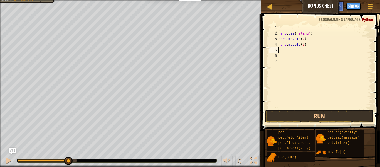
scroll to position [3, 0]
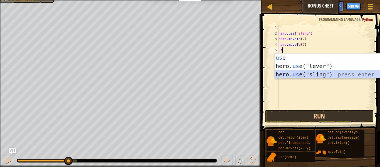
click at [305, 77] on div "us e press enter hero. us e("lever") press enter hero. us e("sling") press enter" at bounding box center [327, 74] width 105 height 42
type textarea "hero.use("sling")"
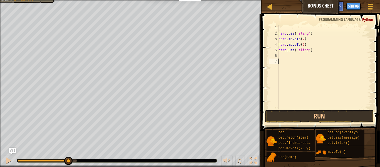
click at [289, 59] on div "hero . use ( "sling" ) hero . moveTo ( 2 ) hero . moveTo ( 3 ) hero . use ( "sl…" at bounding box center [325, 72] width 94 height 95
click at [286, 56] on div "hero . use ( "sling" ) hero . moveTo ( 2 ) hero . moveTo ( 3 ) hero . use ( "sl…" at bounding box center [325, 72] width 94 height 95
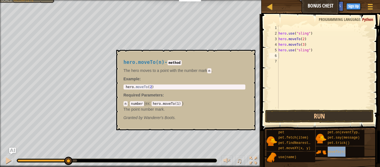
type textarea "moveTo(n)"
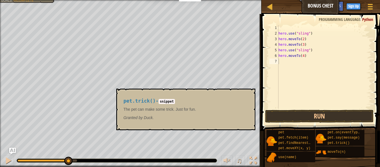
scroll to position [3, 1]
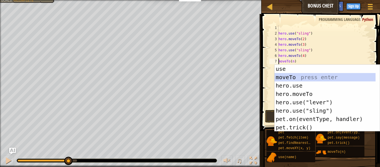
click at [312, 79] on div "use press enter moveTo press enter hero.use press enter hero.moveTo press enter…" at bounding box center [325, 107] width 101 height 84
type textarea "hero.moveTo(2)(n)"
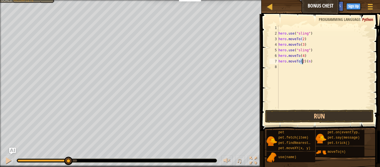
click at [311, 64] on div "hero . use ( "sling" ) hero . moveTo ( 2 ) hero . moveTo ( 3 ) hero . use ( "sl…" at bounding box center [325, 72] width 94 height 95
click at [313, 61] on div "hero . use ( "sling" ) hero . moveTo ( 2 ) hero . moveTo ( 3 ) hero . use ( "sl…" at bounding box center [325, 72] width 94 height 95
click at [307, 63] on div "hero . use ( "sling" ) hero . moveTo ( 2 ) hero . moveTo ( 3 ) hero . use ( "sl…" at bounding box center [325, 72] width 94 height 95
click at [303, 63] on div "hero . use ( "sling" ) hero . moveTo ( 2 ) hero . moveTo ( 3 ) hero . use ( "sl…" at bounding box center [325, 72] width 94 height 95
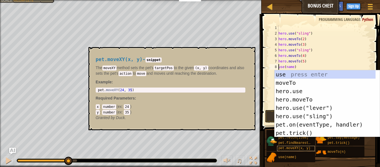
scroll to position [3, 1]
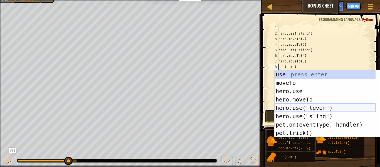
click at [325, 108] on div "use press enter moveTo press enter hero.use press enter hero.moveTo press enter…" at bounding box center [325, 112] width 101 height 84
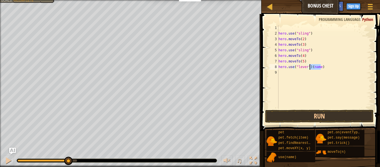
drag, startPoint x: 323, startPoint y: 68, endPoint x: 308, endPoint y: 68, distance: 15.0
click at [308, 68] on div "hero . use ( "sling" ) hero . moveTo ( 2 ) hero . moveTo ( 3 ) hero . use ( "sl…" at bounding box center [325, 72] width 94 height 95
type textarea "h"
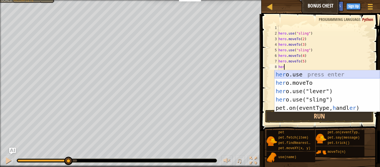
click at [308, 74] on div "her o.use press enter her o.moveTo press enter her o.use("lever") press enter h…" at bounding box center [327, 99] width 105 height 58
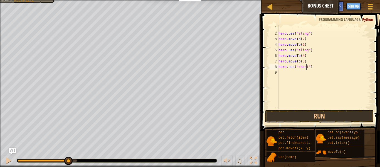
scroll to position [3, 2]
click at [314, 112] on button "Run" at bounding box center [319, 116] width 109 height 13
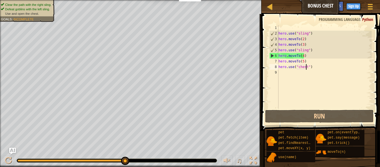
drag, startPoint x: 55, startPoint y: 160, endPoint x: 134, endPoint y: 162, distance: 79.6
click at [134, 162] on div "♫" at bounding box center [131, 159] width 262 height 17
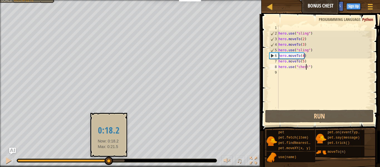
drag, startPoint x: 28, startPoint y: 159, endPoint x: 109, endPoint y: 157, distance: 80.5
click at [109, 157] on div at bounding box center [109, 160] width 8 height 8
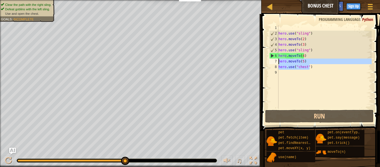
drag, startPoint x: 316, startPoint y: 68, endPoint x: 279, endPoint y: 61, distance: 37.7
click at [279, 61] on div "hero . use ( "sling" ) hero . moveTo ( 2 ) hero . moveTo ( 3 ) hero . use ( "sl…" at bounding box center [325, 72] width 94 height 95
type textarea "hero.moveTo(5) hero.use("chest")"
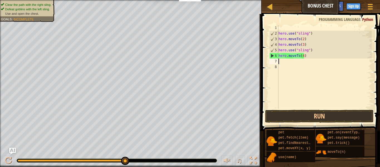
scroll to position [3, 0]
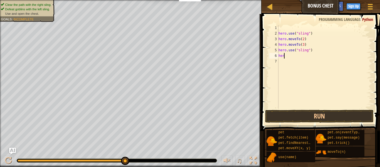
type textarea "h"
type textarea "hero.moveTo(2)"
click at [284, 62] on div "hero . use ( "sling" ) hero . moveTo ( 2 ) hero . moveTo ( 3 ) hero . use ( "sl…" at bounding box center [325, 72] width 94 height 95
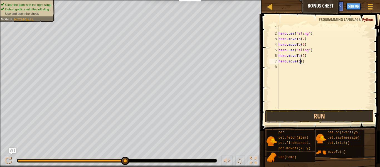
type textarea "hero.moveTo(4)"
click at [286, 68] on div "hero . use ( "sling" ) hero . moveTo ( 2 ) hero . moveTo ( 3 ) hero . use ( "sl…" at bounding box center [325, 72] width 94 height 95
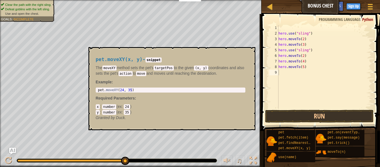
scroll to position [3, 1]
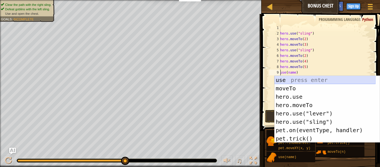
click at [308, 78] on div "use press enter moveTo press enter hero.use press enter hero.moveTo press enter…" at bounding box center [325, 118] width 101 height 84
type textarea "hero.use("sling")(name)"
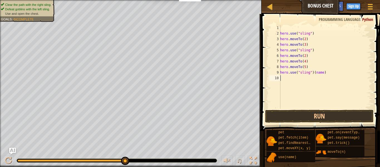
click at [311, 75] on div "hero . use ( "sling" ) hero . moveTo ( 2 ) hero . moveTo ( 3 ) hero . use ( "sl…" at bounding box center [325, 72] width 93 height 95
drag, startPoint x: 327, startPoint y: 75, endPoint x: 313, endPoint y: 75, distance: 13.6
click at [313, 75] on div "hero . use ( "sling" ) hero . moveTo ( 2 ) hero . moveTo ( 3 ) hero . use ( "sl…" at bounding box center [325, 72] width 93 height 95
click at [309, 74] on div "hero . use ( "sling" ) hero . moveTo ( 2 ) hero . moveTo ( 3 ) hero . use ( "sl…" at bounding box center [325, 72] width 93 height 95
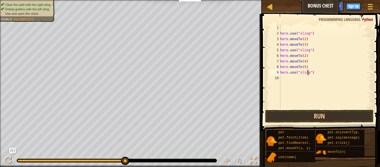
click at [307, 73] on div "hero . use ( "sling" ) hero . moveTo ( 2 ) hero . moveTo ( 3 ) hero . use ( "sl…" at bounding box center [325, 72] width 93 height 95
drag, startPoint x: 307, startPoint y: 73, endPoint x: 317, endPoint y: 71, distance: 10.4
click at [317, 71] on div "hero . use ( "sling" ) hero . moveTo ( 2 ) hero . moveTo ( 3 ) hero . use ( "sl…" at bounding box center [325, 72] width 93 height 95
type textarea "hero.use("chest")"
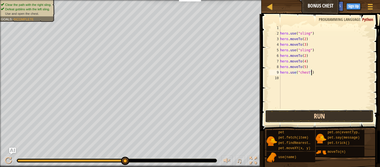
click at [310, 112] on button "Run" at bounding box center [319, 116] width 109 height 13
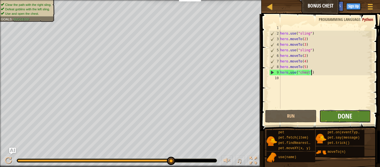
click at [346, 115] on span "Done" at bounding box center [345, 115] width 14 height 9
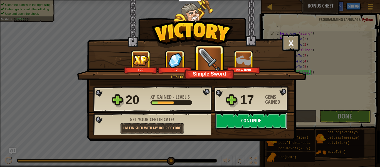
click at [266, 119] on button "Continue" at bounding box center [251, 120] width 72 height 17
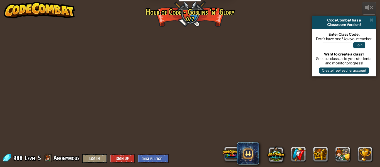
click at [249, 63] on div "powered by CodeCombat has a Classroom Version! Enter Class Code: Don't have one…" at bounding box center [190, 83] width 380 height 167
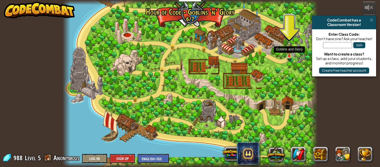
click at [288, 54] on img at bounding box center [289, 48] width 6 height 15
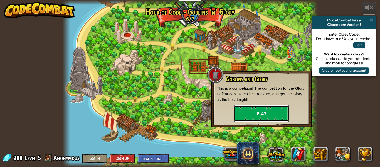
click at [274, 111] on button "Play" at bounding box center [262, 113] width 56 height 17
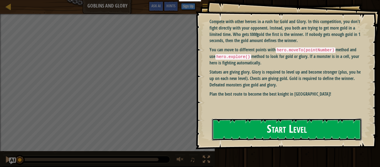
click at [237, 124] on button "Start Level" at bounding box center [287, 129] width 150 height 22
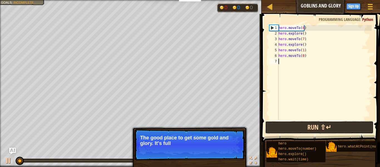
click at [313, 123] on button "Run ⇧↵" at bounding box center [319, 127] width 109 height 13
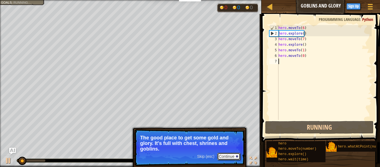
click at [230, 155] on button "Continue" at bounding box center [228, 156] width 23 height 7
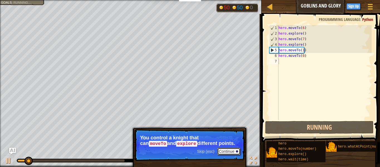
click at [230, 154] on button "Continue" at bounding box center [228, 151] width 23 height 7
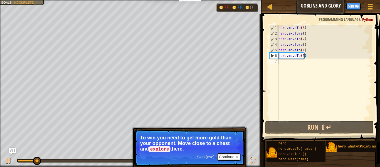
drag, startPoint x: 231, startPoint y: 156, endPoint x: 217, endPoint y: 153, distance: 14.2
click at [217, 153] on div "Skip (esc) Continue" at bounding box center [218, 156] width 43 height 7
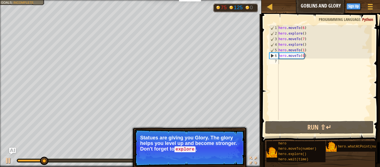
click at [232, 154] on button "Continue" at bounding box center [228, 156] width 23 height 7
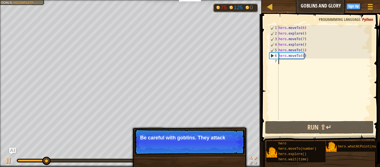
click at [232, 155] on div "Skip (esc) Continue Be careful with goblins. They attack" at bounding box center [190, 170] width 116 height 82
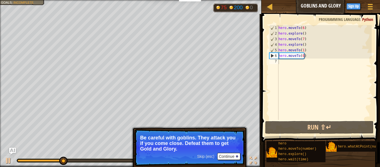
click at [230, 151] on p "Skip (esc) Continue Be careful with goblins. They attack you if you come close.…" at bounding box center [189, 147] width 111 height 37
drag, startPoint x: 230, startPoint y: 152, endPoint x: 208, endPoint y: 140, distance: 24.2
click at [208, 140] on p "Be careful with goblins. They attack you if you come close. Defeat them to get …" at bounding box center [189, 143] width 99 height 17
click at [229, 152] on p "Skip (esc) Continue Be careful with goblins. They attack you if you come close.…" at bounding box center [189, 147] width 111 height 37
click at [231, 157] on button "Continue" at bounding box center [228, 156] width 23 height 7
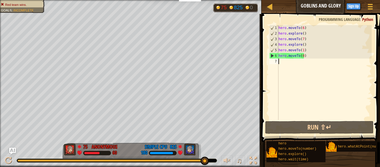
drag, startPoint x: 78, startPoint y: 161, endPoint x: 219, endPoint y: 159, distance: 140.9
click at [219, 159] on div "♫" at bounding box center [131, 159] width 262 height 17
